Goal: Task Accomplishment & Management: Manage account settings

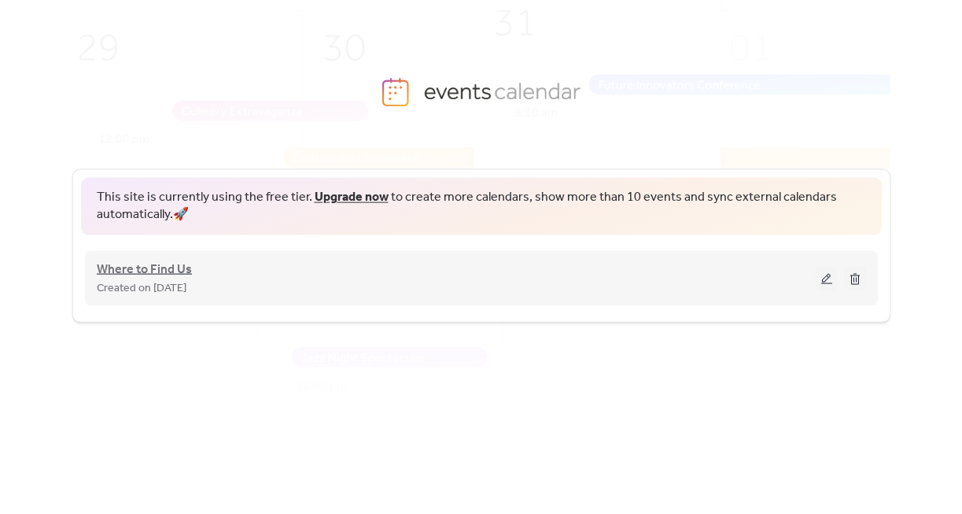
click at [157, 267] on span "Where to Find Us" at bounding box center [144, 269] width 95 height 19
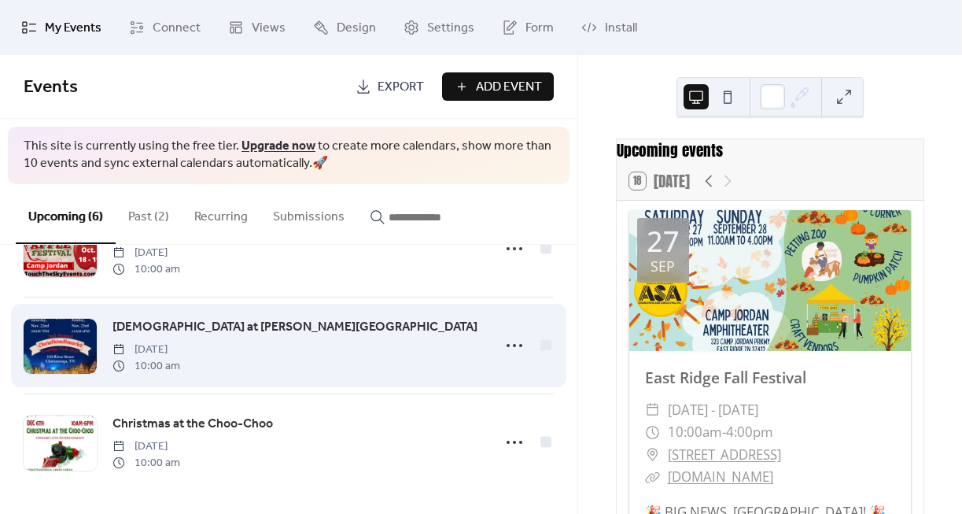
scroll to position [358, 0]
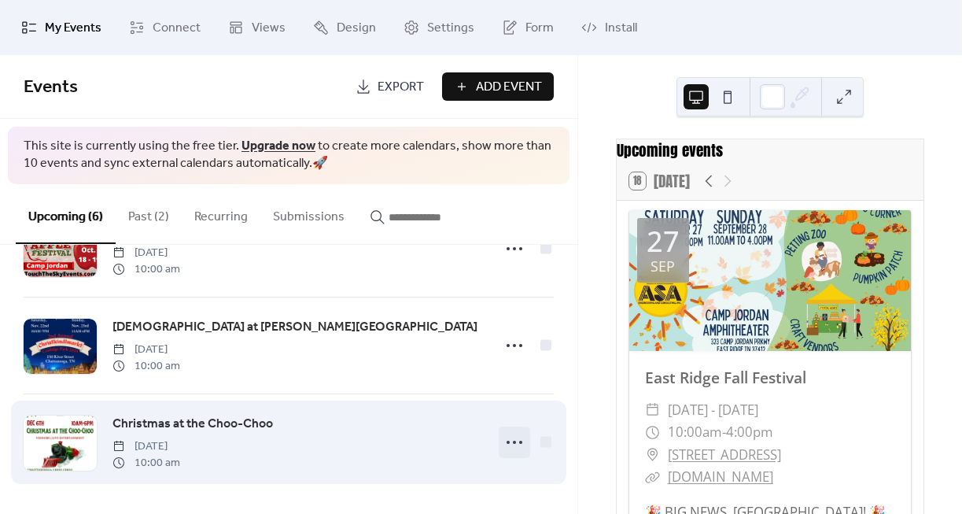
click at [510, 444] on icon at bounding box center [514, 441] width 25 height 25
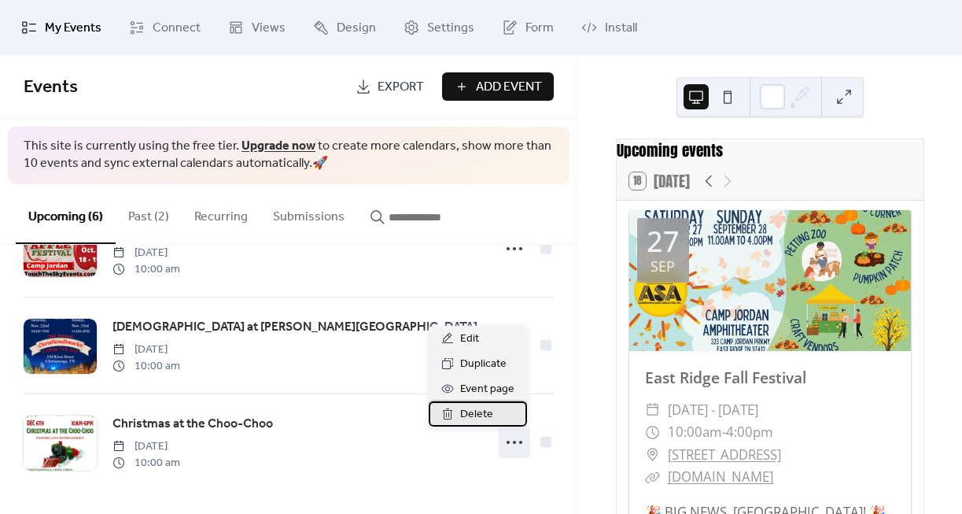
click at [500, 414] on div "Delete" at bounding box center [478, 413] width 98 height 25
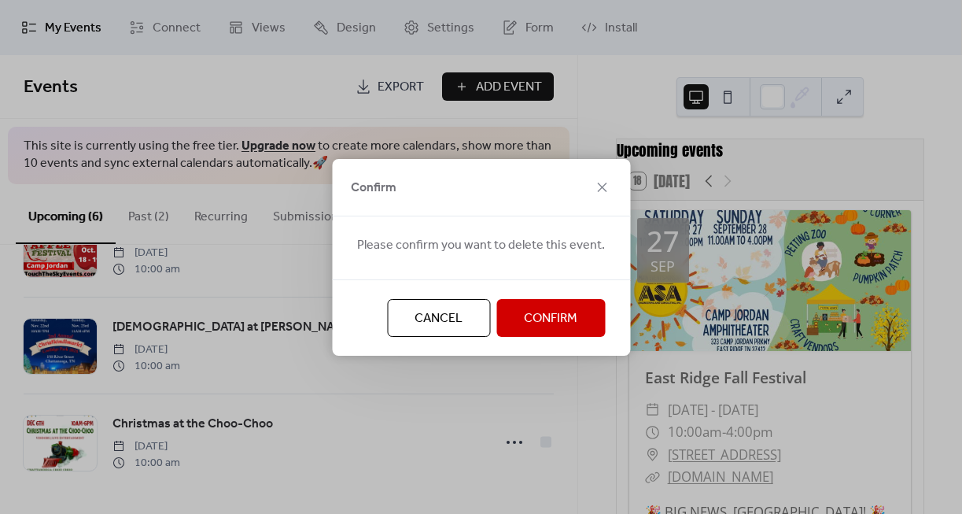
click at [560, 315] on span "Confirm" at bounding box center [550, 318] width 53 height 19
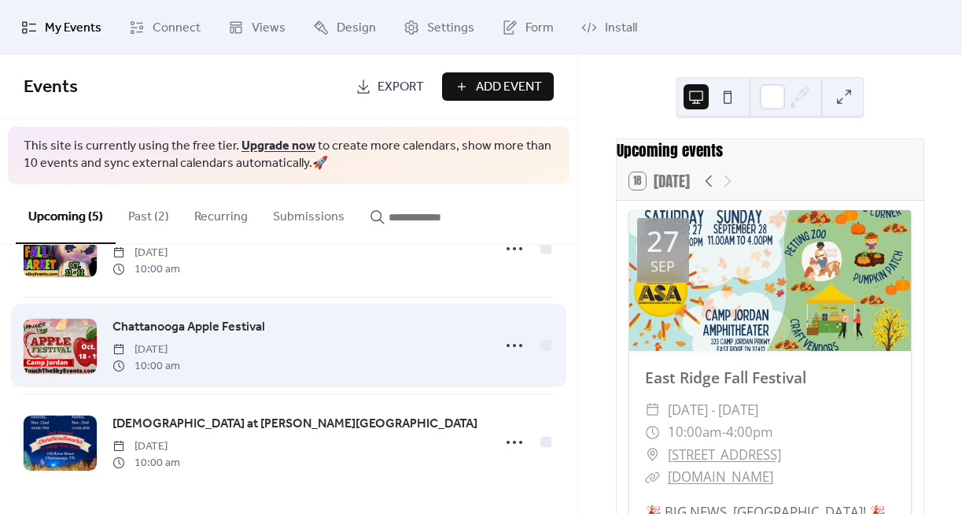
scroll to position [261, 0]
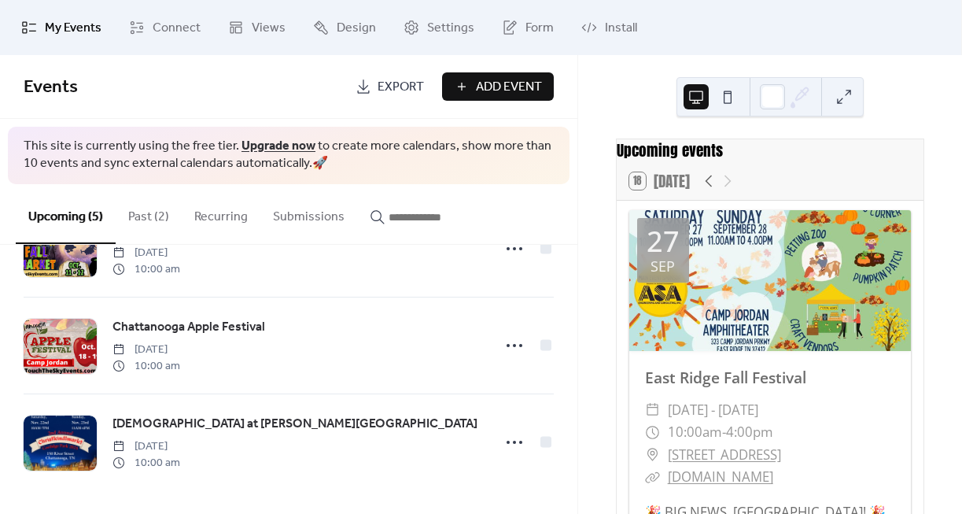
click at [147, 218] on button "Past (2)" at bounding box center [149, 213] width 66 height 58
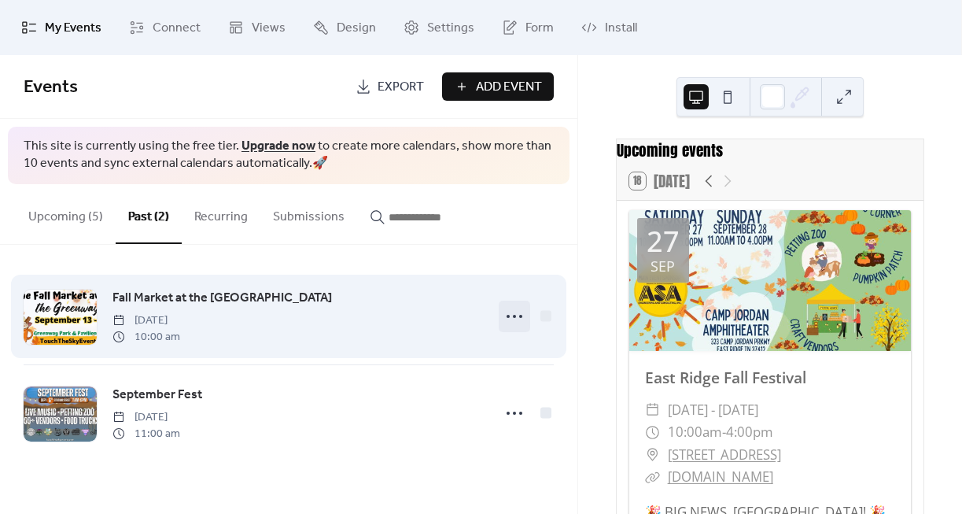
click at [518, 319] on icon at bounding box center [514, 316] width 25 height 25
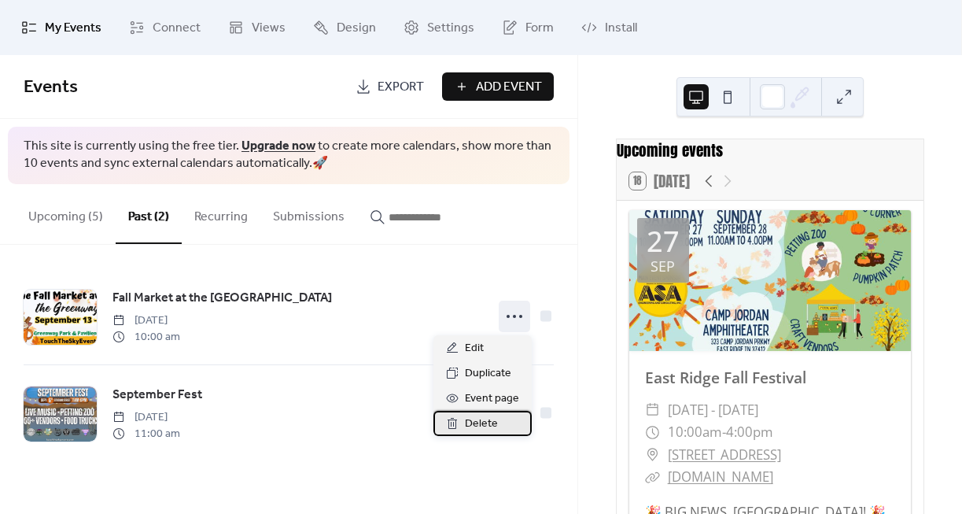
click at [483, 428] on span "Delete" at bounding box center [481, 424] width 33 height 19
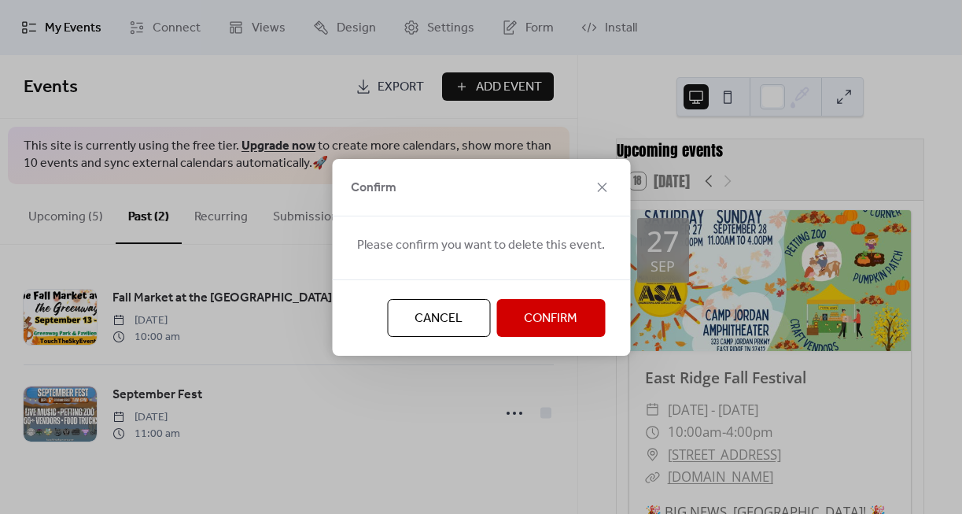
click at [555, 319] on span "Confirm" at bounding box center [550, 318] width 53 height 19
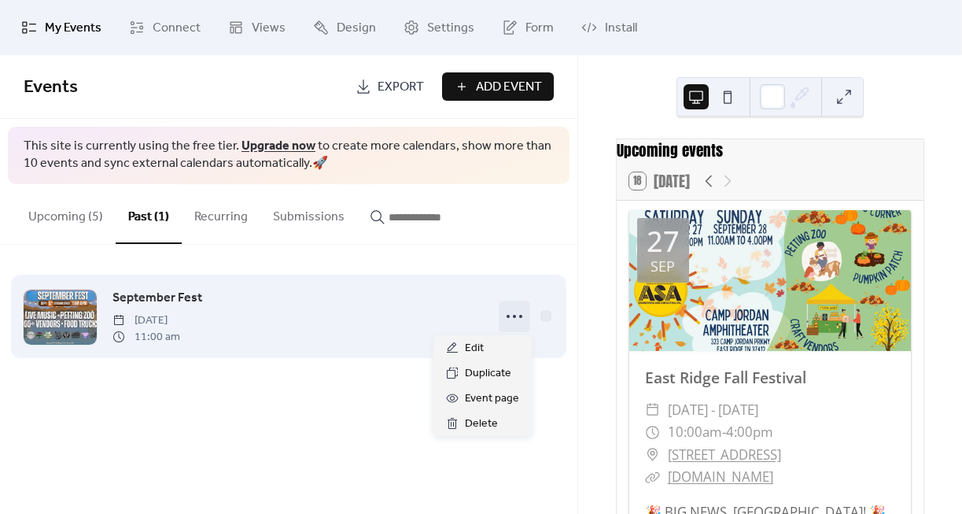
click at [514, 315] on icon at bounding box center [514, 316] width 25 height 25
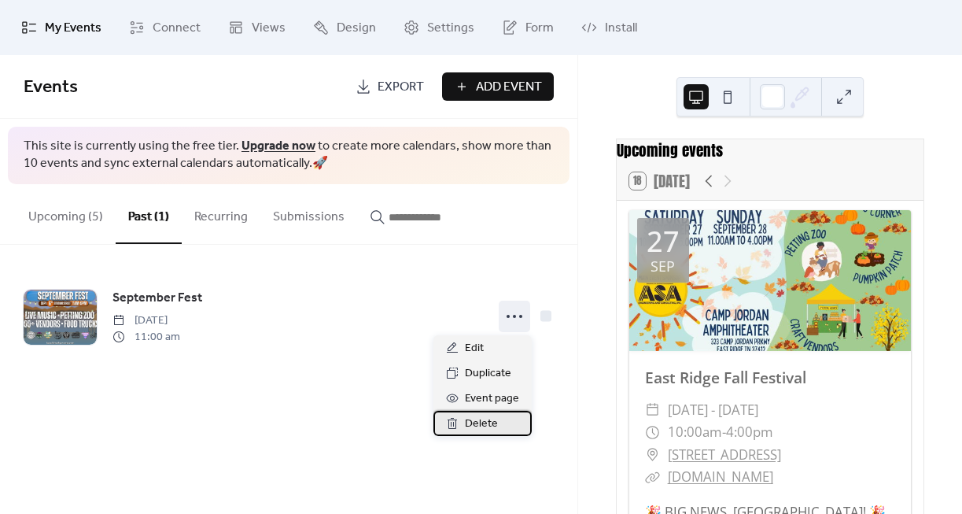
click at [507, 425] on div "Delete" at bounding box center [482, 423] width 98 height 25
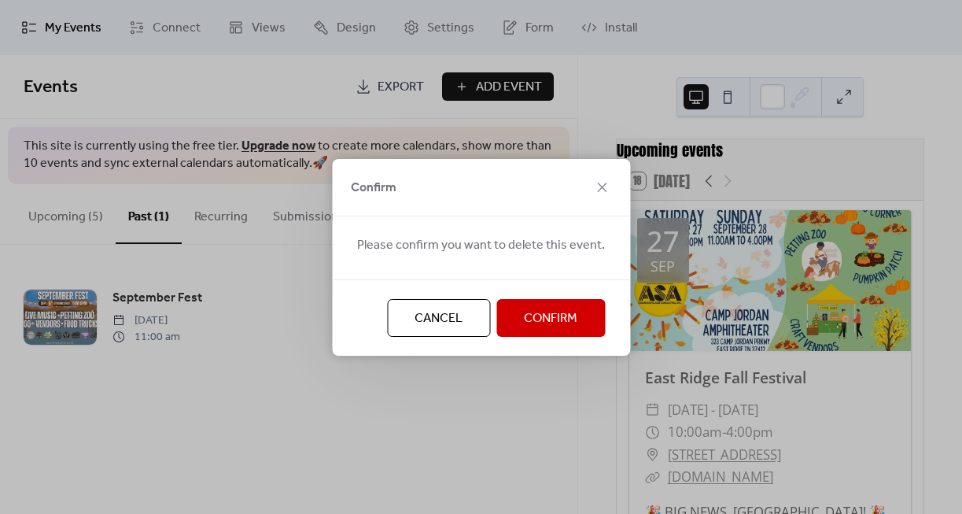
click at [562, 331] on button "Confirm" at bounding box center [550, 318] width 109 height 38
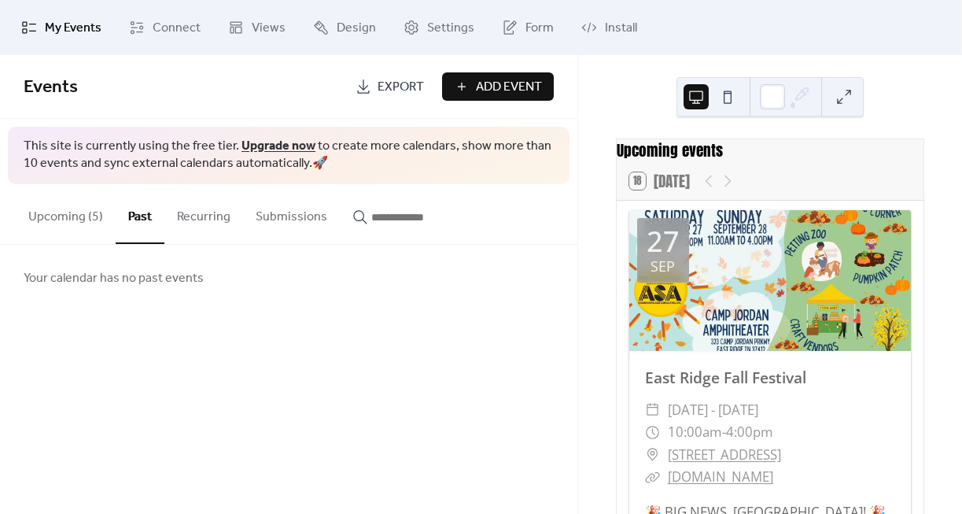
click at [84, 220] on button "Upcoming (5)" at bounding box center [66, 213] width 100 height 58
